Goal: Information Seeking & Learning: Find specific fact

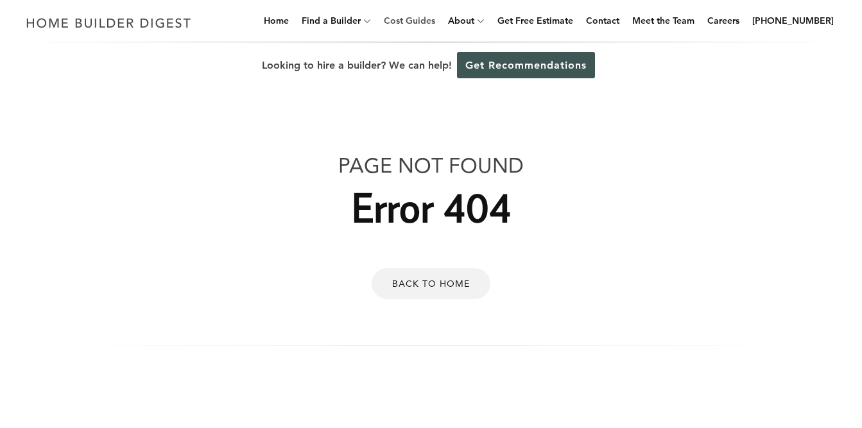
click at [417, 26] on link "Cost Guides" at bounding box center [410, 20] width 62 height 41
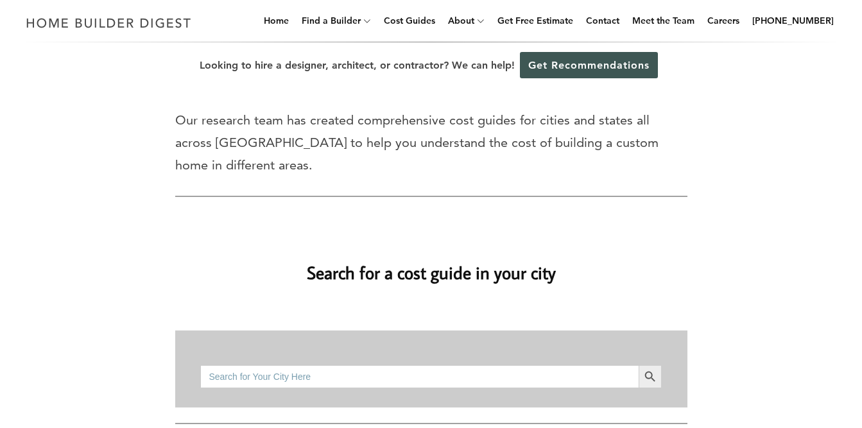
click at [373, 365] on input "Search for:" at bounding box center [419, 376] width 438 height 23
type input "[GEOGRAPHIC_DATA]"
click at [639, 365] on button "Search Button" at bounding box center [650, 376] width 23 height 23
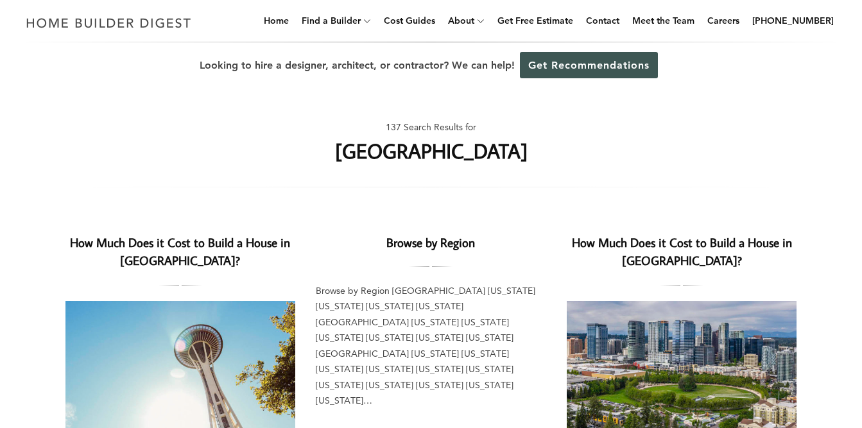
click at [237, 247] on link "How Much Does it Cost to Build a House in [GEOGRAPHIC_DATA]?" at bounding box center [180, 251] width 220 height 35
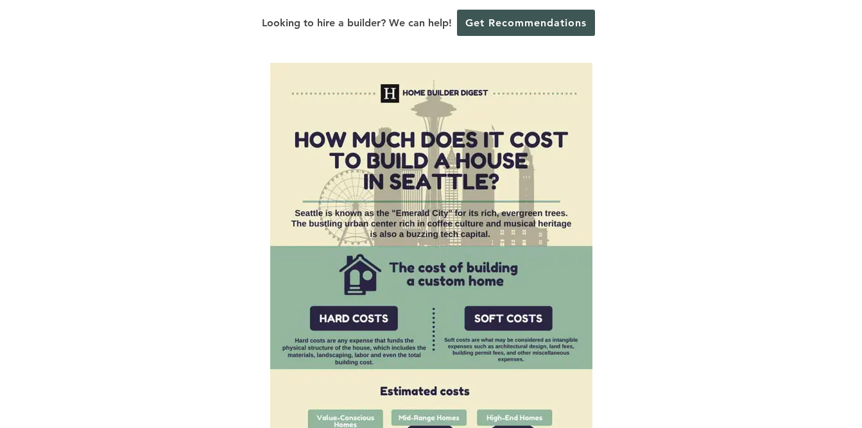
scroll to position [771, 0]
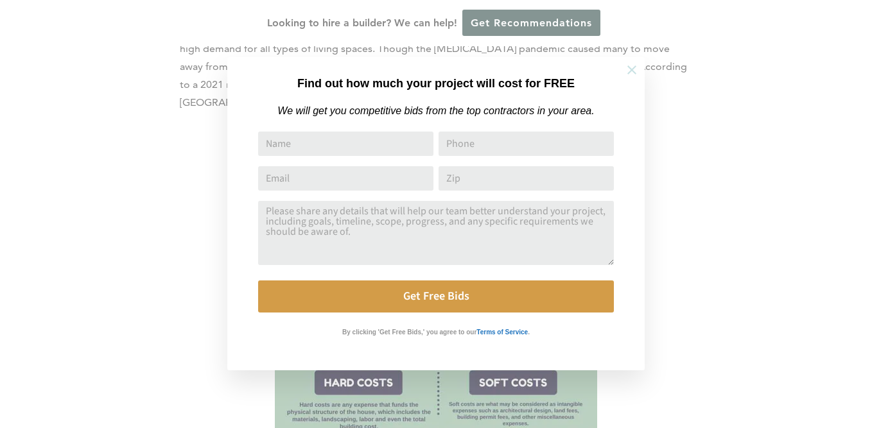
click at [633, 71] on icon at bounding box center [631, 70] width 9 height 9
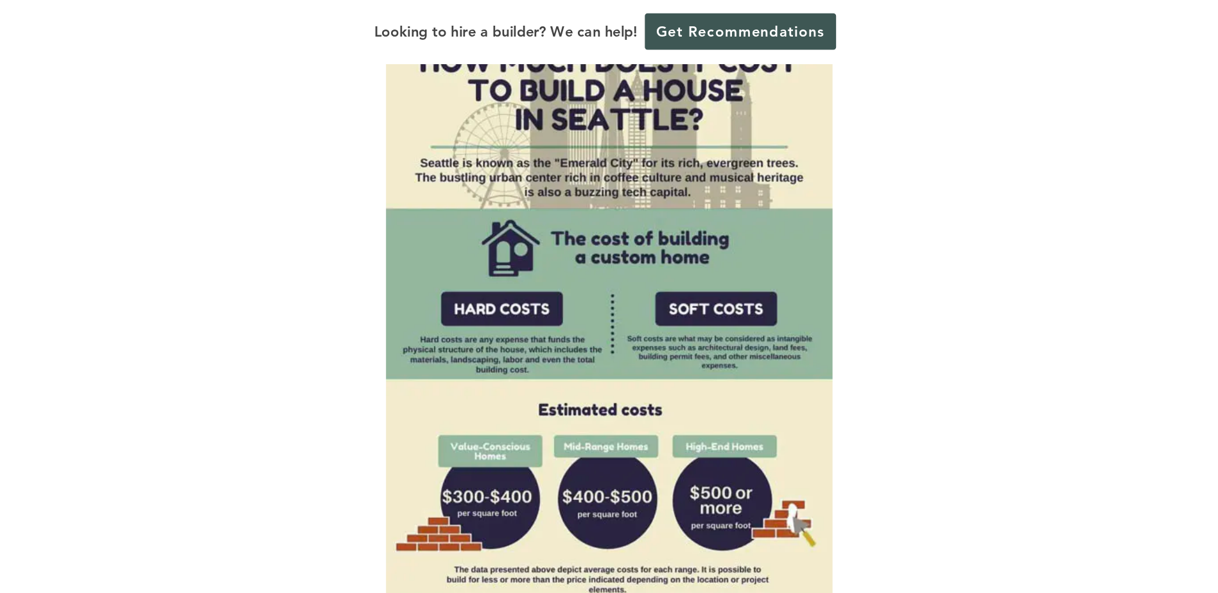
scroll to position [899, 0]
